Goal: Check status: Check status

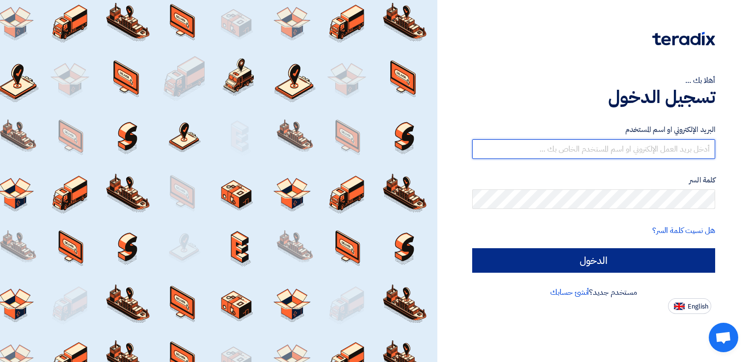
type input "[EMAIL_ADDRESS][DOMAIN_NAME]"
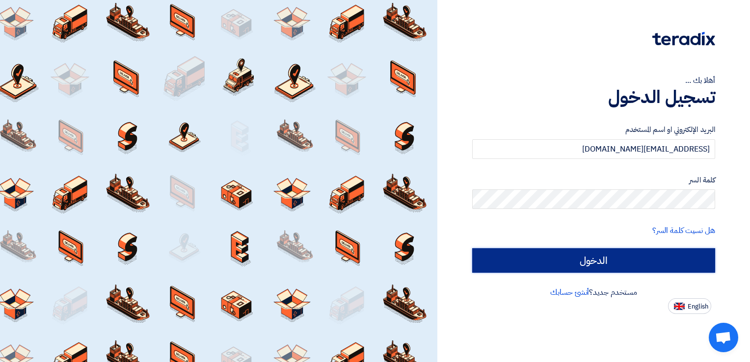
click at [638, 263] on input "الدخول" at bounding box center [593, 260] width 243 height 25
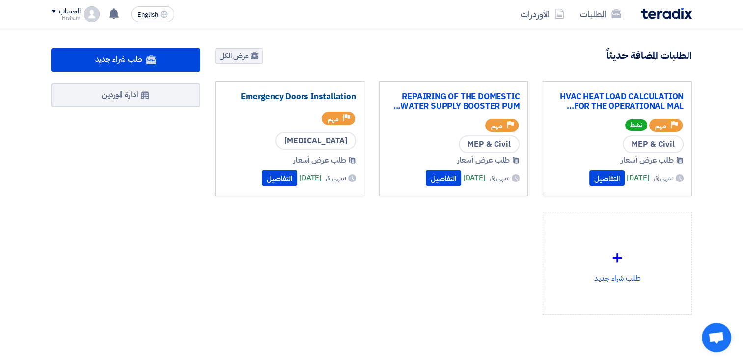
click at [334, 94] on link "Emergency Doors Installation" at bounding box center [289, 97] width 133 height 10
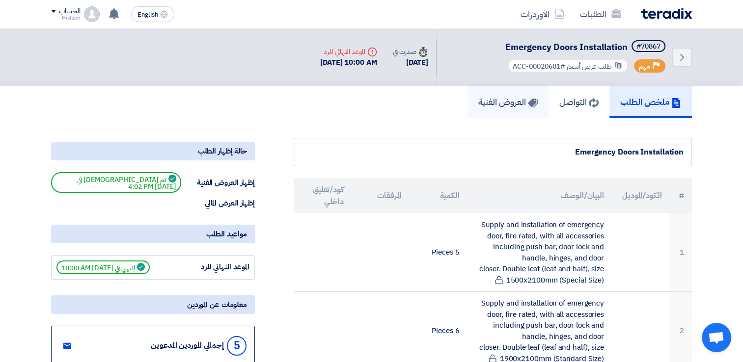
click at [509, 103] on h5 "العروض الفنية" at bounding box center [507, 101] width 59 height 11
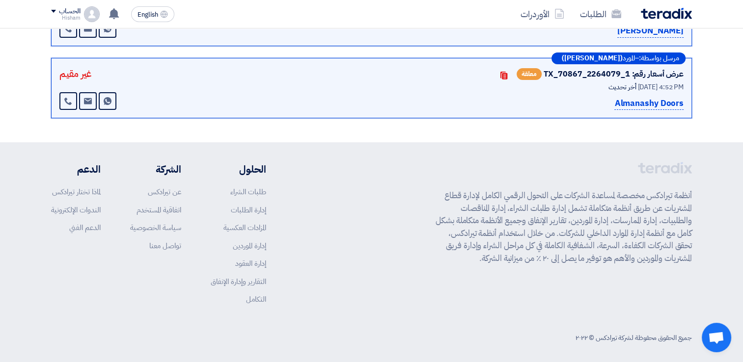
scroll to position [53, 0]
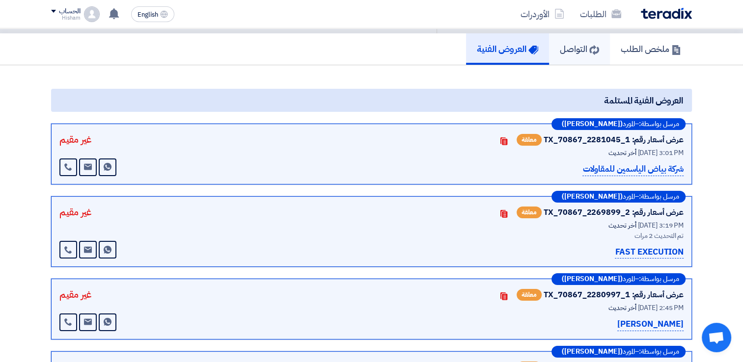
click at [572, 44] on h5 "التواصل" at bounding box center [579, 48] width 39 height 11
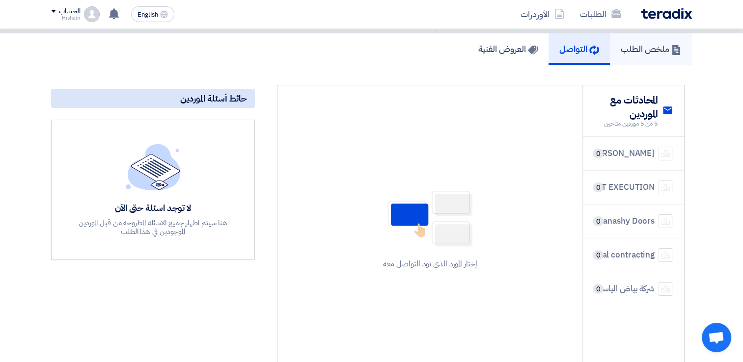
click at [631, 50] on h5 "ملخص الطلب" at bounding box center [650, 48] width 60 height 11
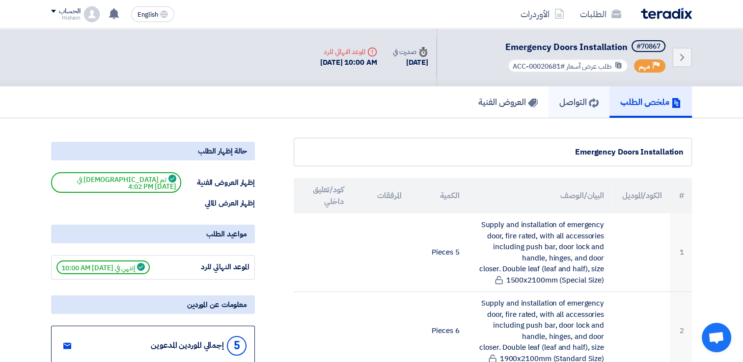
click at [568, 105] on h5 "التواصل" at bounding box center [578, 101] width 39 height 11
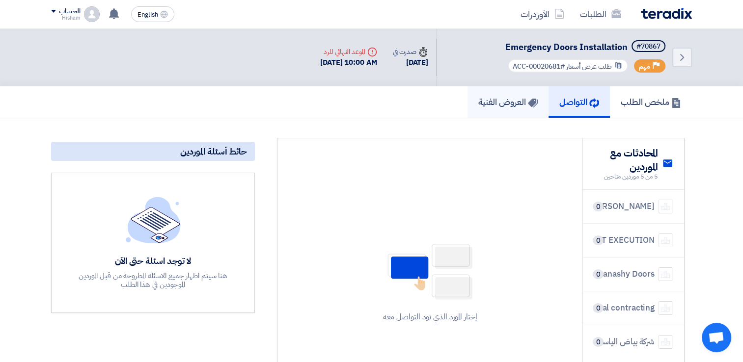
click at [518, 104] on h5 "العروض الفنية" at bounding box center [507, 101] width 59 height 11
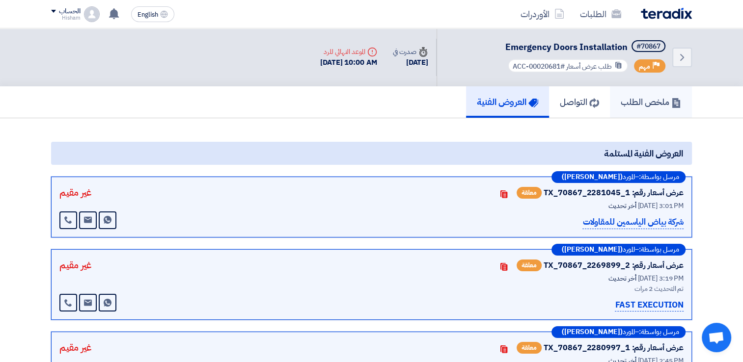
click at [658, 99] on h5 "ملخص الطلب" at bounding box center [650, 101] width 60 height 11
